Goal: Information Seeking & Learning: Learn about a topic

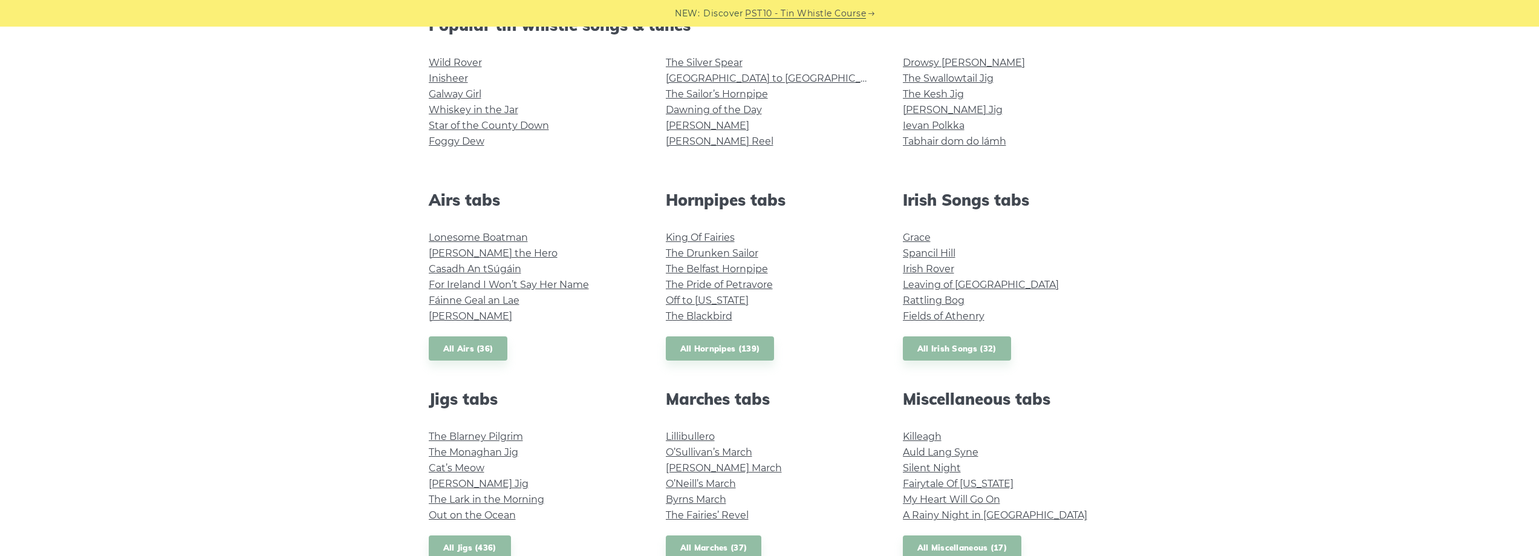
scroll to position [423, 0]
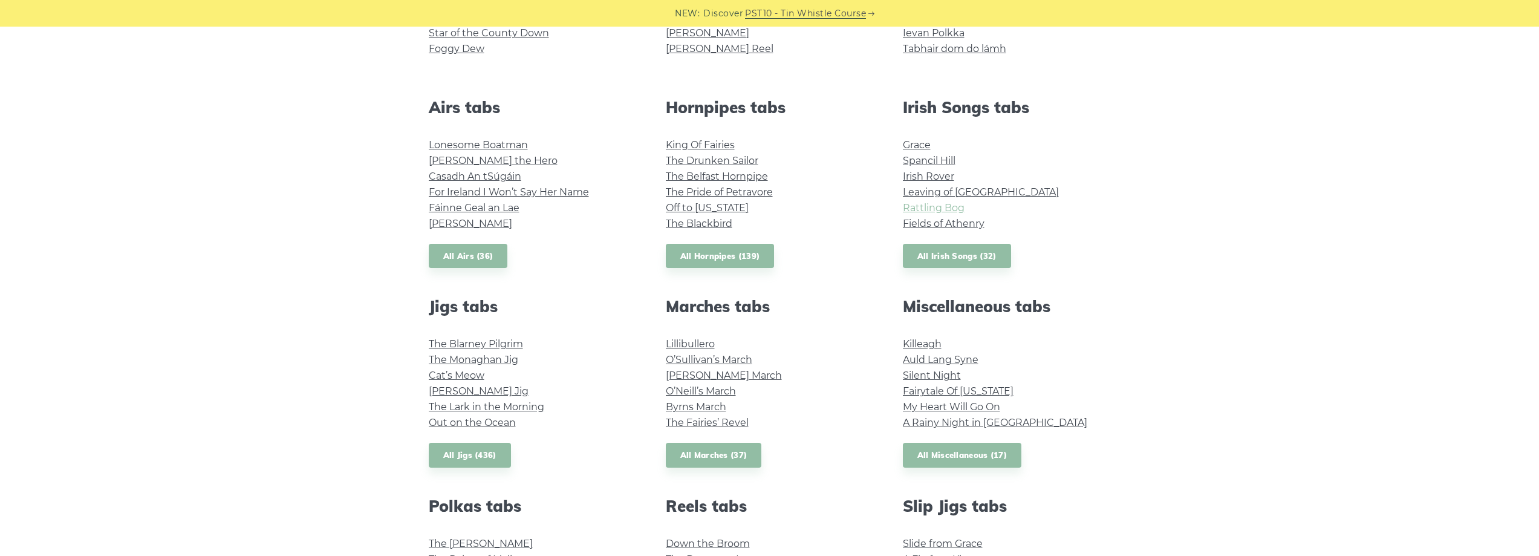
click at [934, 207] on link "Rattling Bog" at bounding box center [934, 207] width 62 height 11
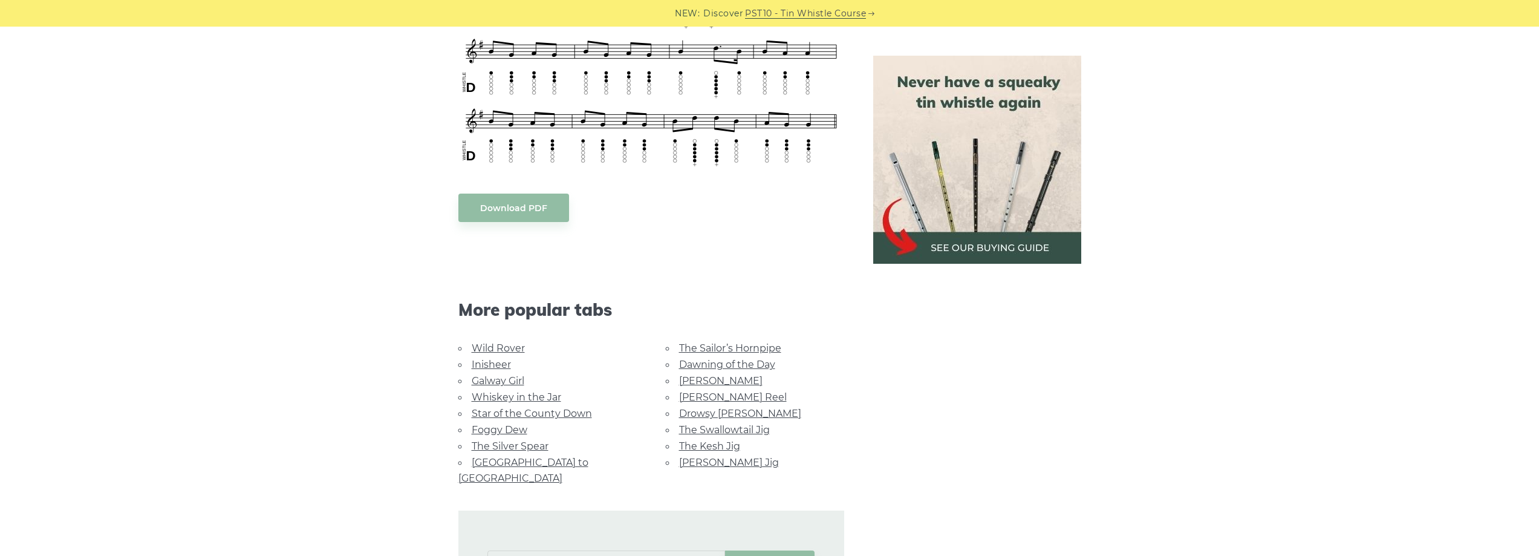
scroll to position [605, 0]
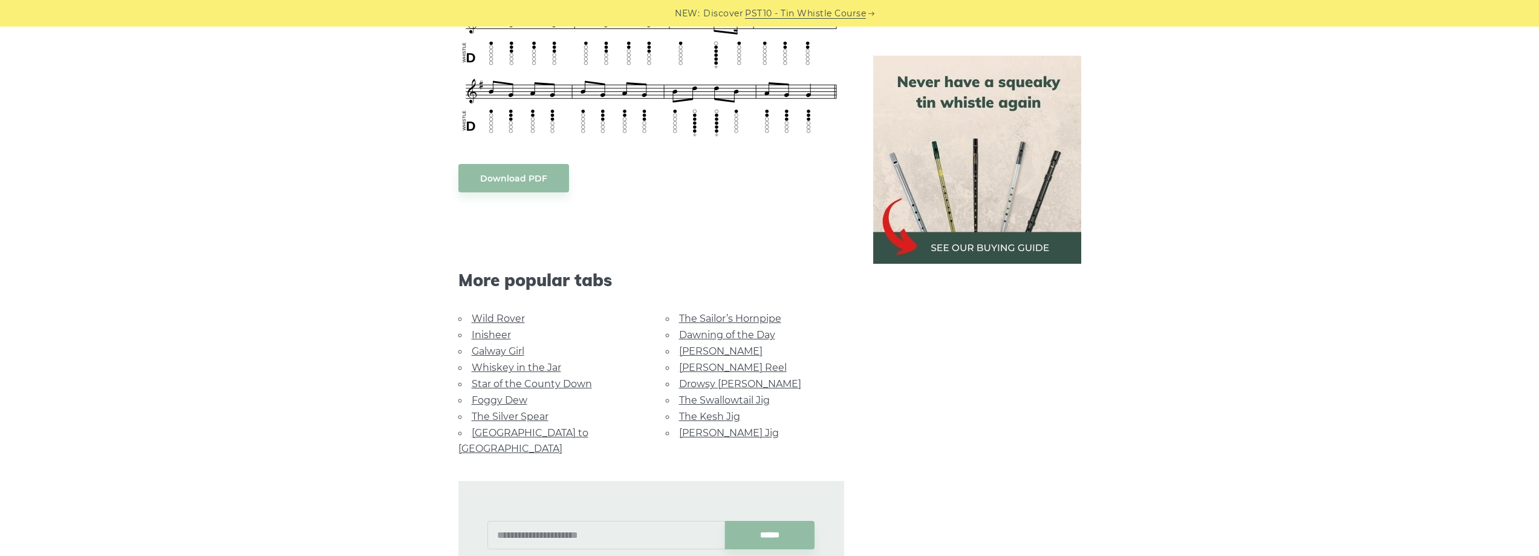
click at [495, 362] on link "Whiskey in the Jar" at bounding box center [516, 367] width 89 height 11
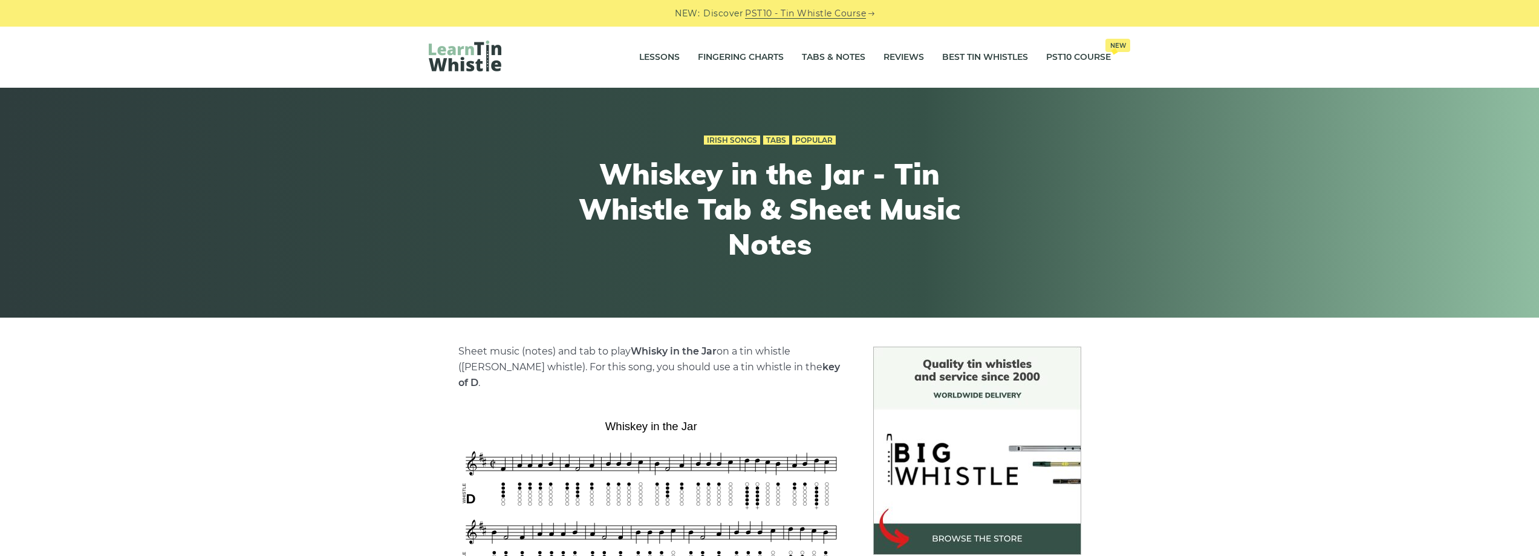
scroll to position [302, 0]
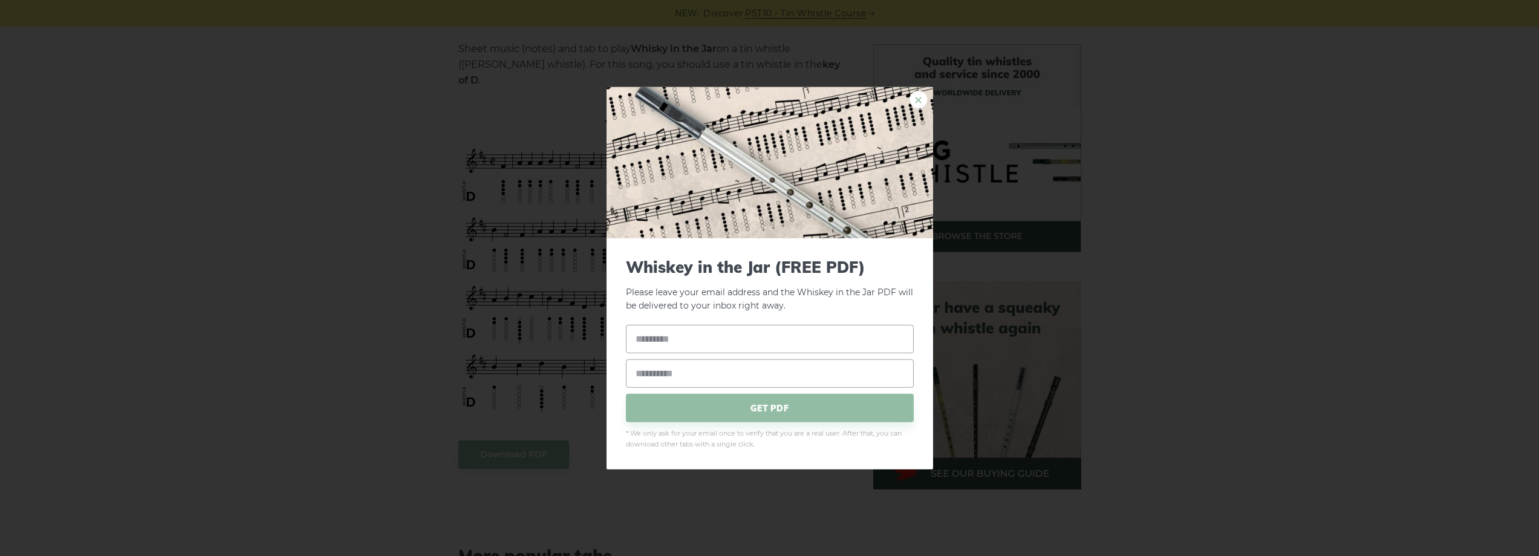
click at [918, 104] on link "×" at bounding box center [918, 99] width 18 height 18
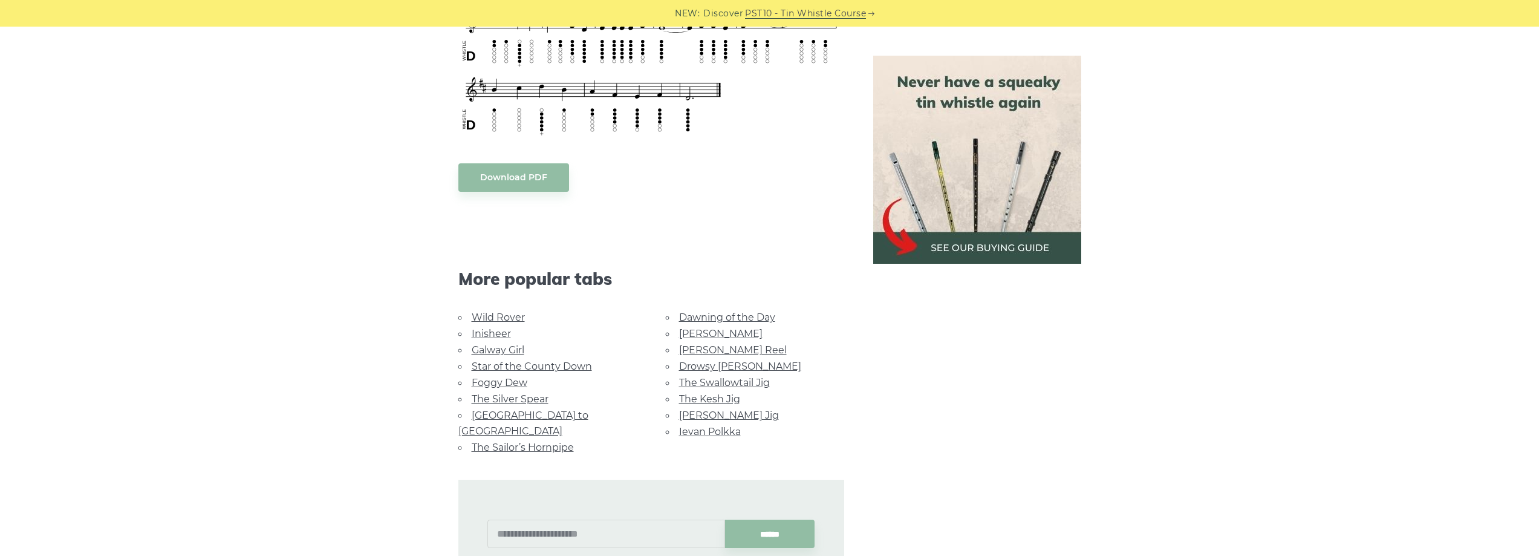
scroll to position [605, 0]
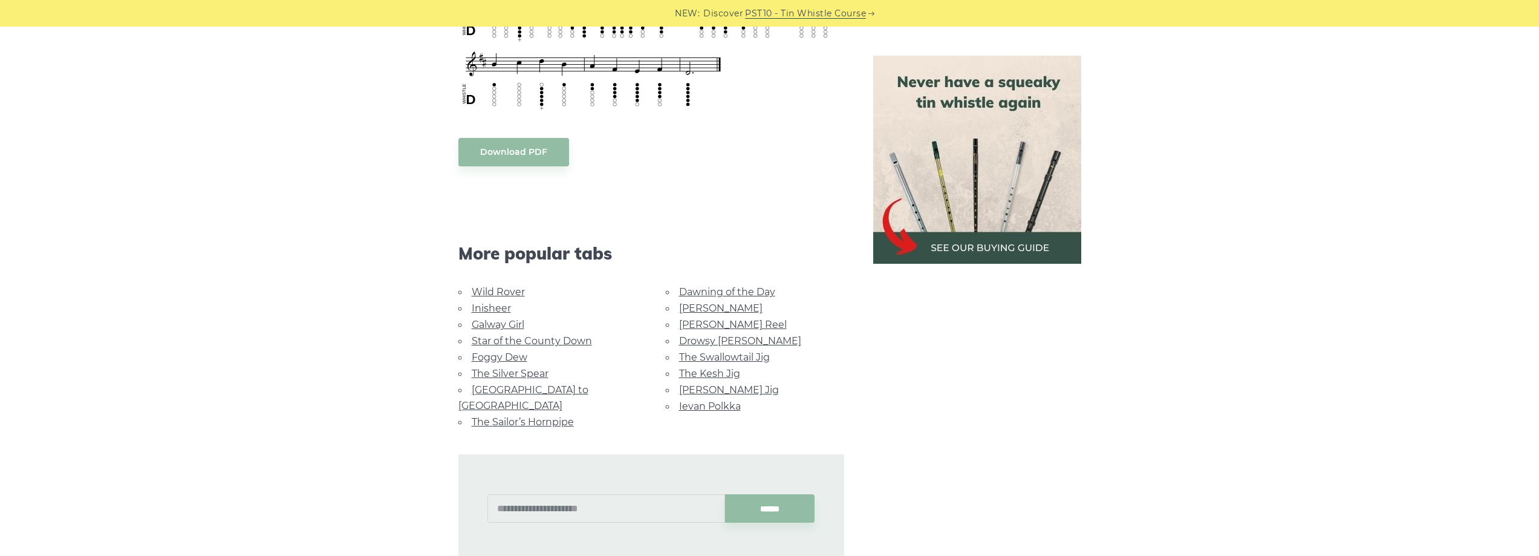
click at [494, 319] on link "Galway Girl" at bounding box center [498, 324] width 53 height 11
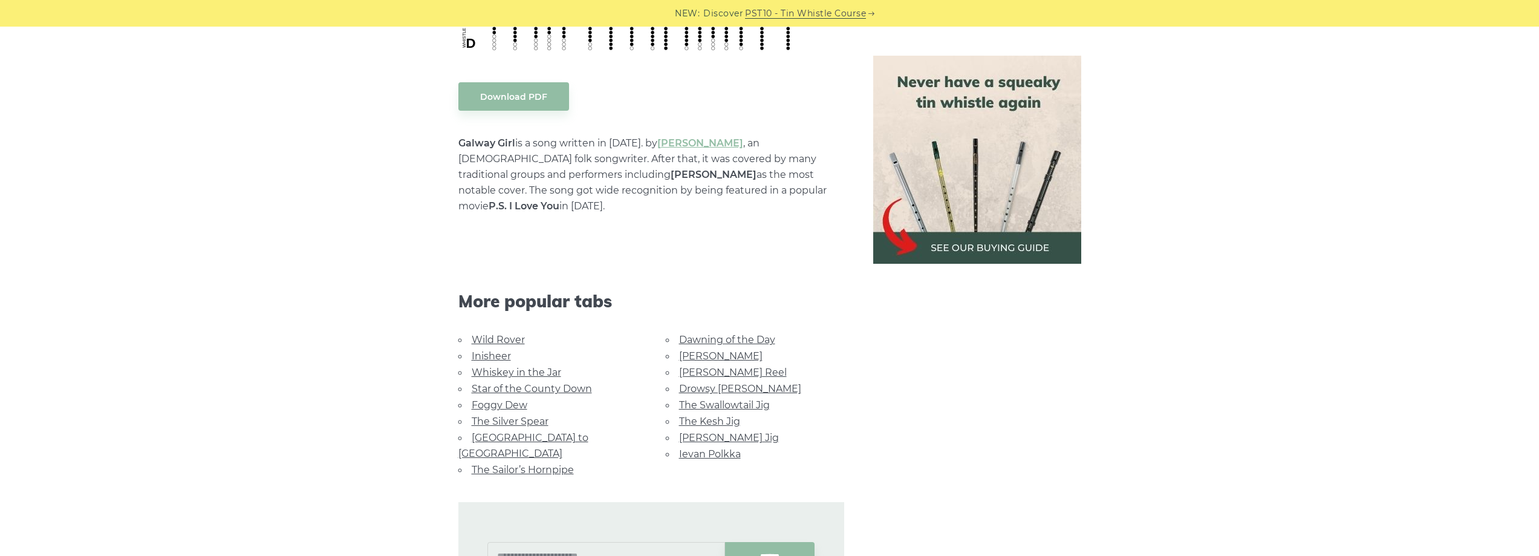
scroll to position [786, 0]
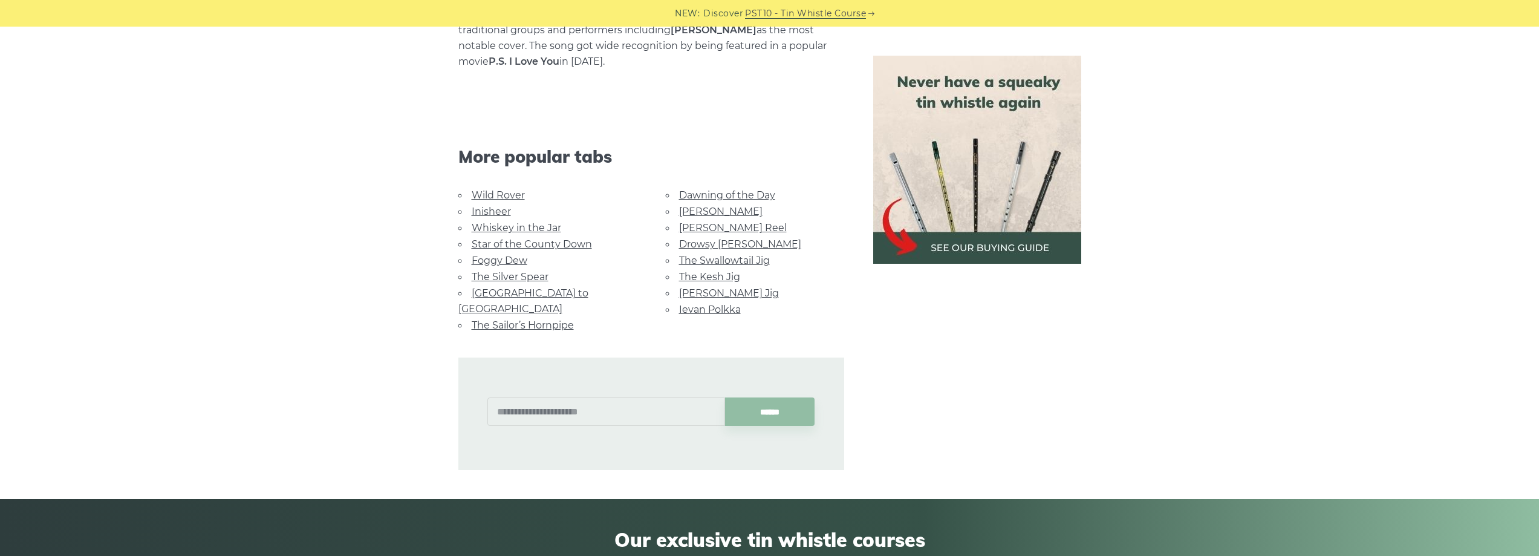
click at [510, 189] on link "Wild Rover" at bounding box center [498, 194] width 53 height 11
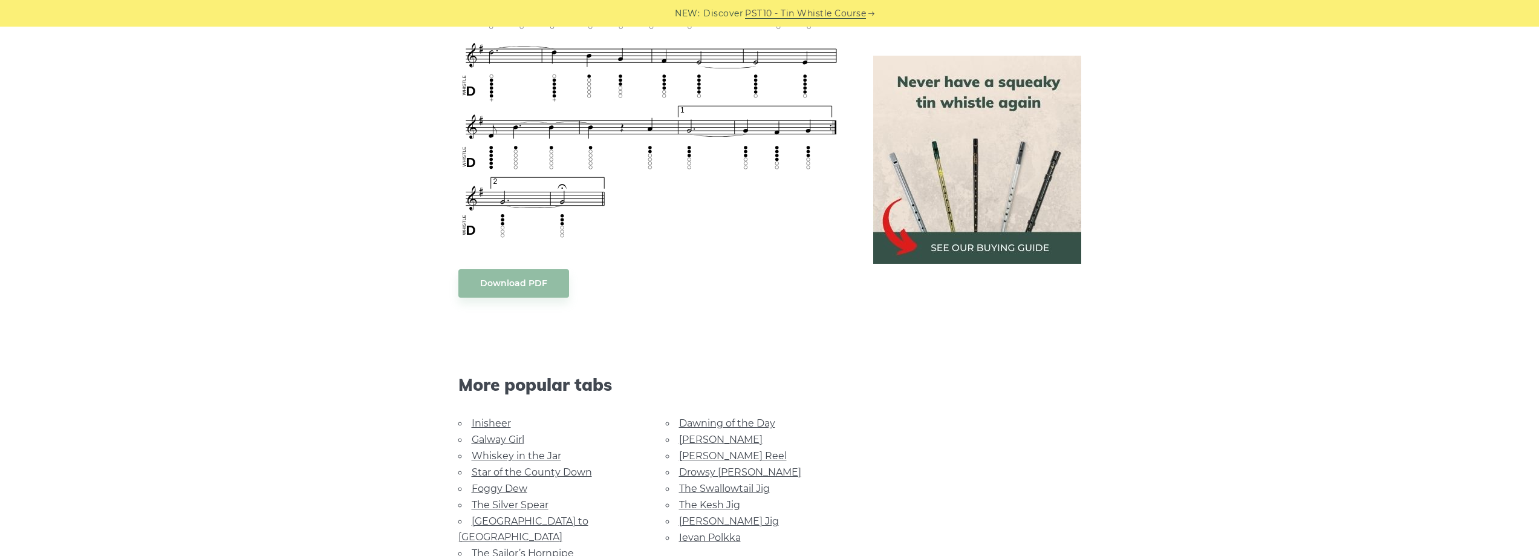
scroll to position [967, 0]
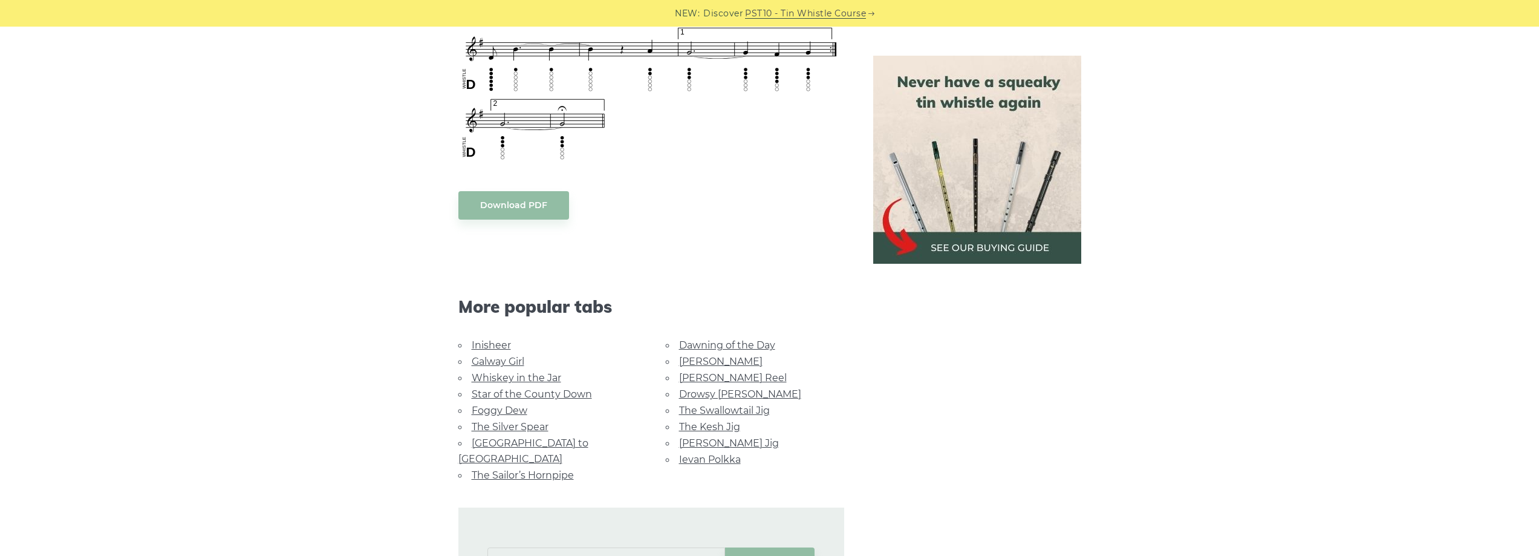
click at [520, 388] on link "Star of the County Down" at bounding box center [532, 393] width 120 height 11
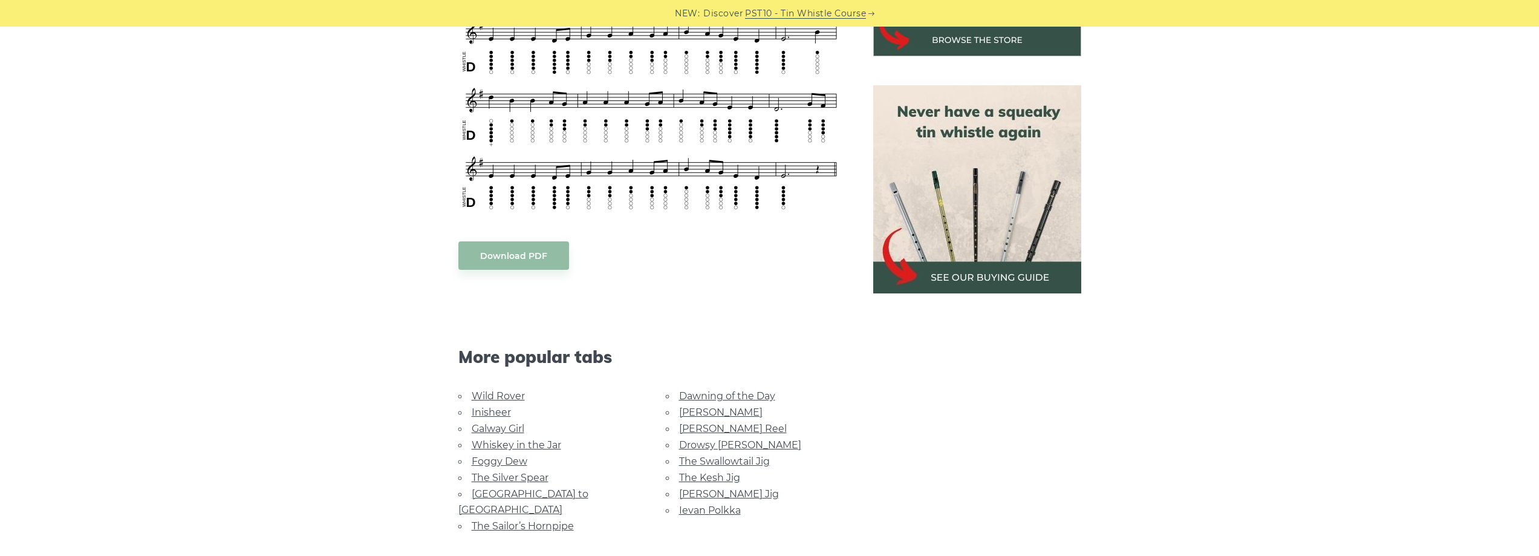
scroll to position [665, 0]
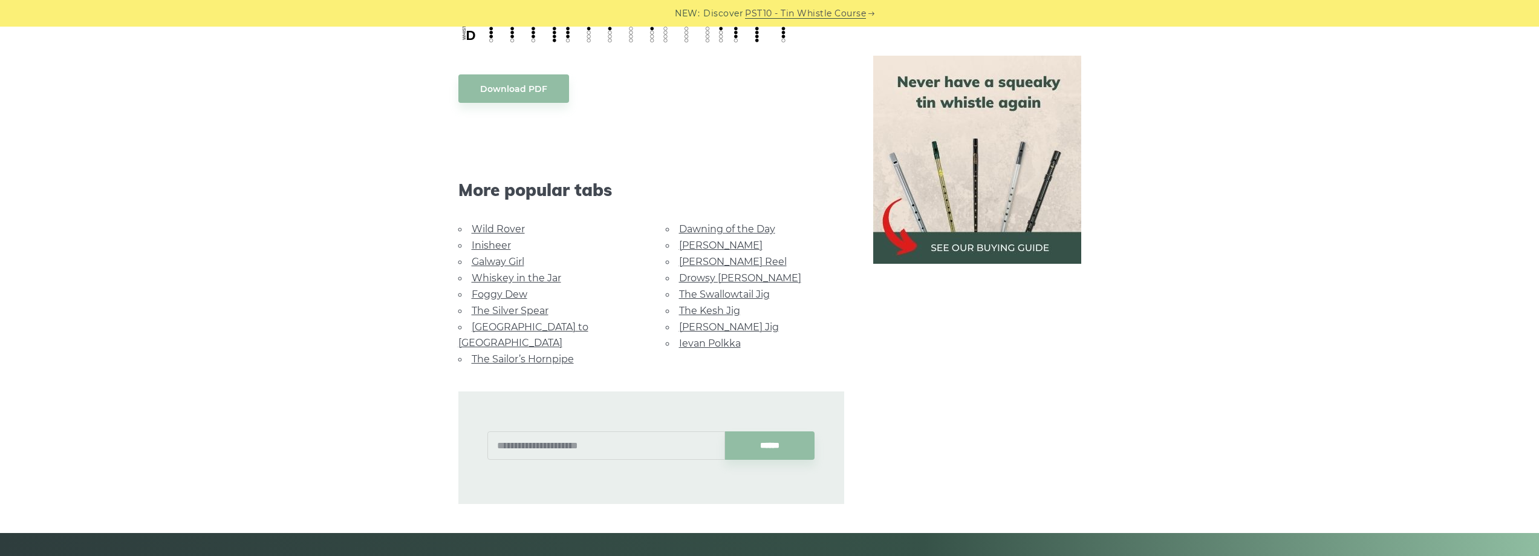
click at [530, 353] on link "The Sailor’s Hornpipe" at bounding box center [523, 358] width 102 height 11
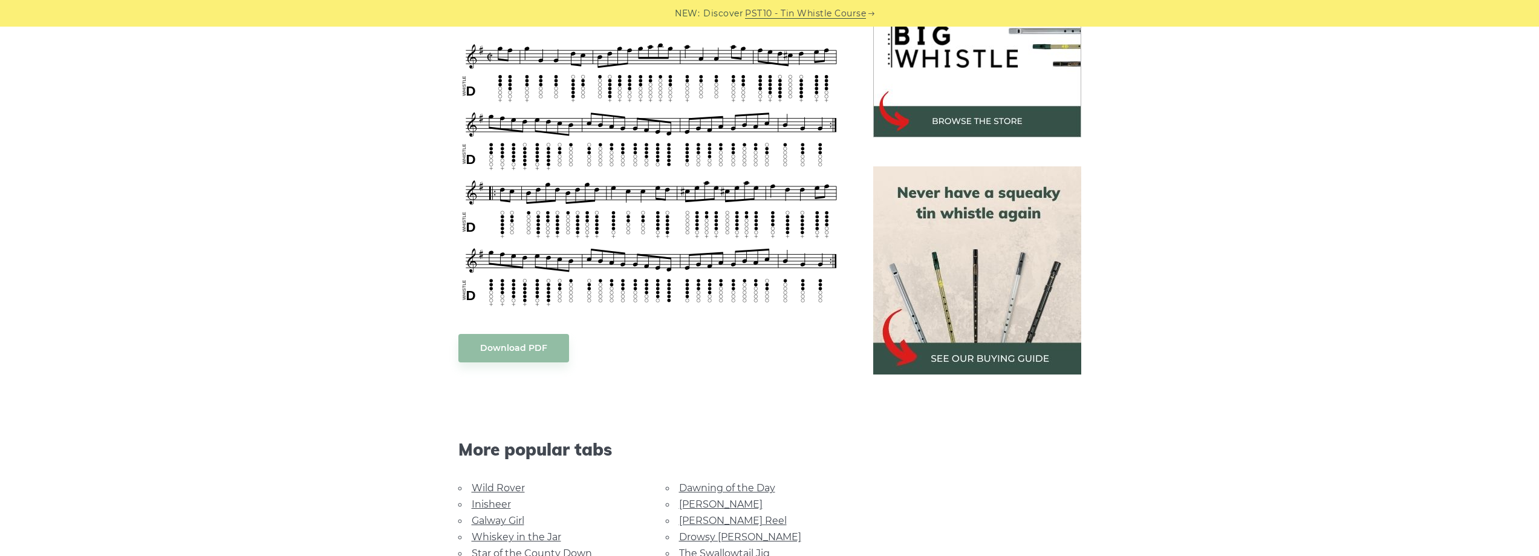
scroll to position [423, 0]
